Goal: Browse casually

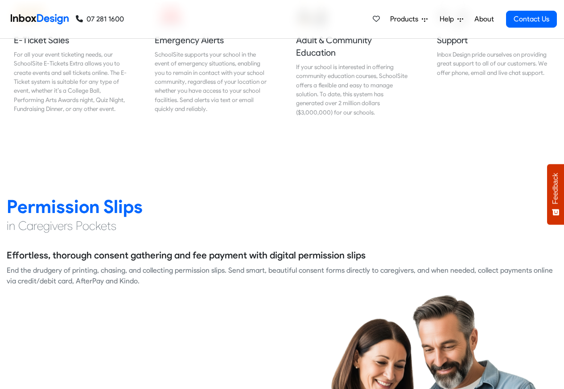
scroll to position [1123, 0]
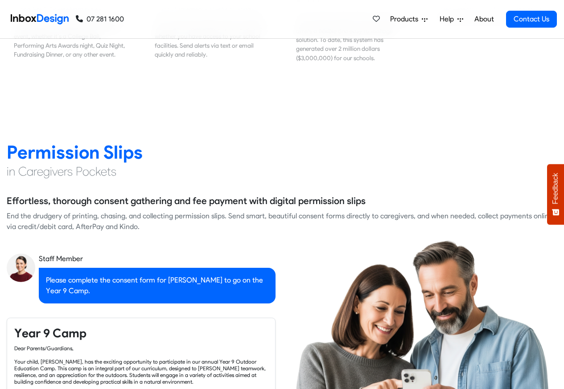
checkbox input "true"
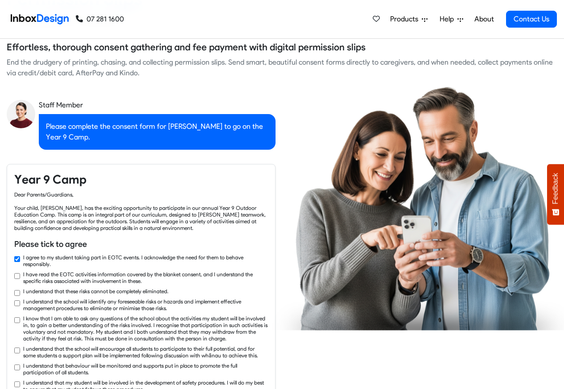
checkbox input "true"
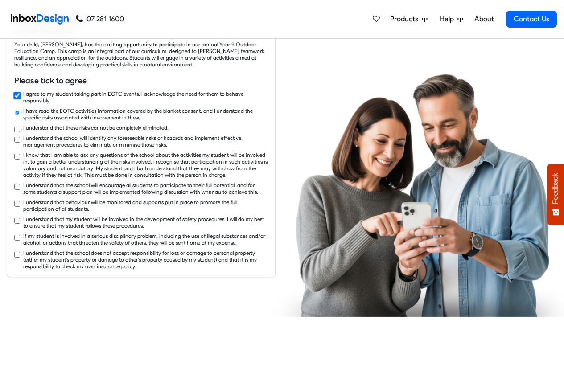
checkbox input "true"
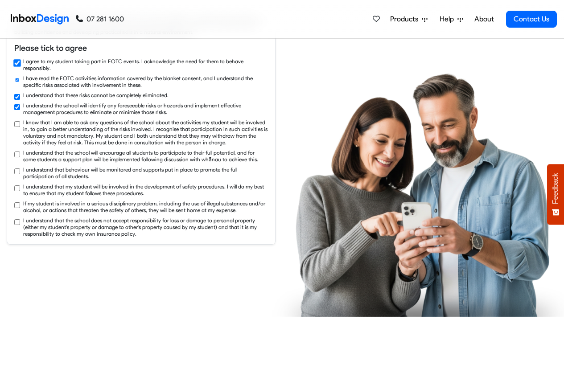
checkbox input "true"
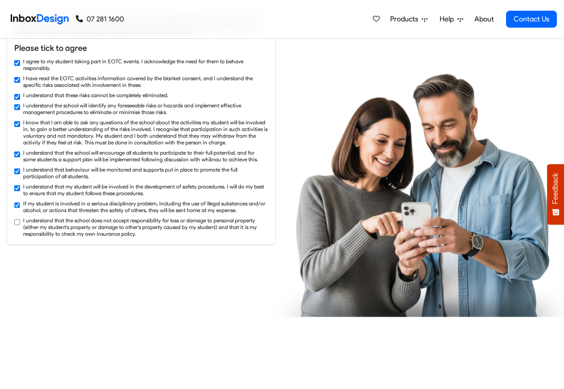
checkbox input "true"
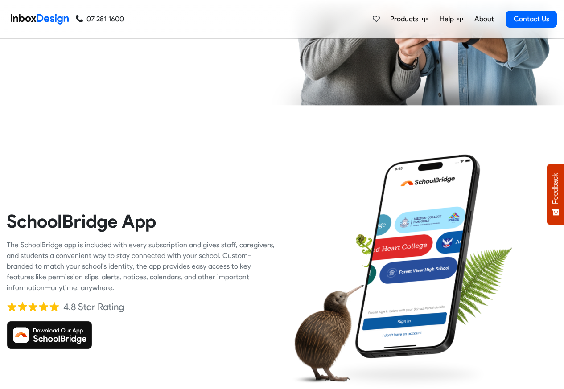
scroll to position [1871, 0]
